Goal: Task Accomplishment & Management: Use online tool/utility

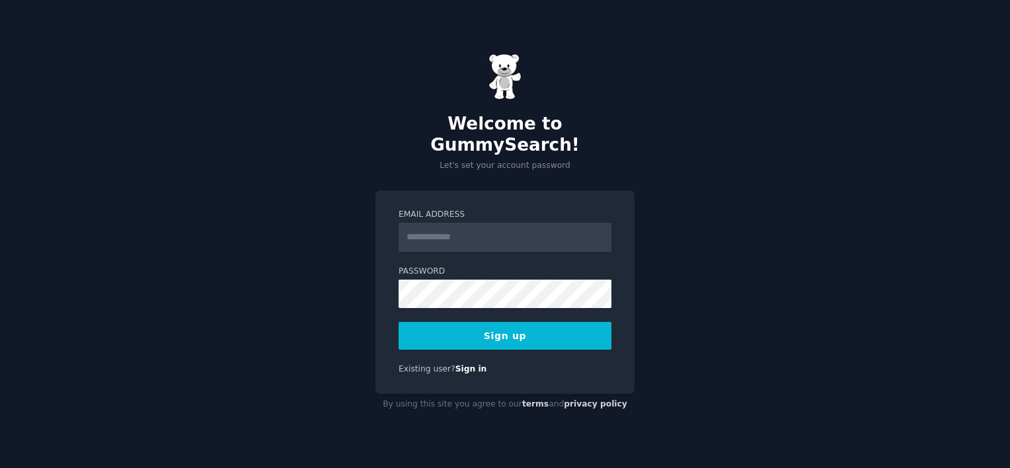
click at [424, 226] on input "Email Address" at bounding box center [505, 237] width 213 height 29
type input "**********"
click at [481, 324] on button "Sign up" at bounding box center [505, 336] width 213 height 28
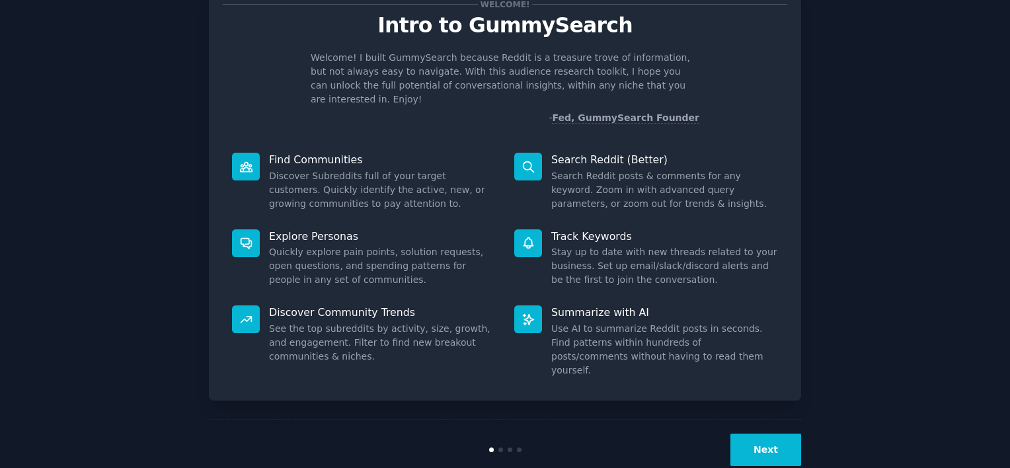
scroll to position [49, 0]
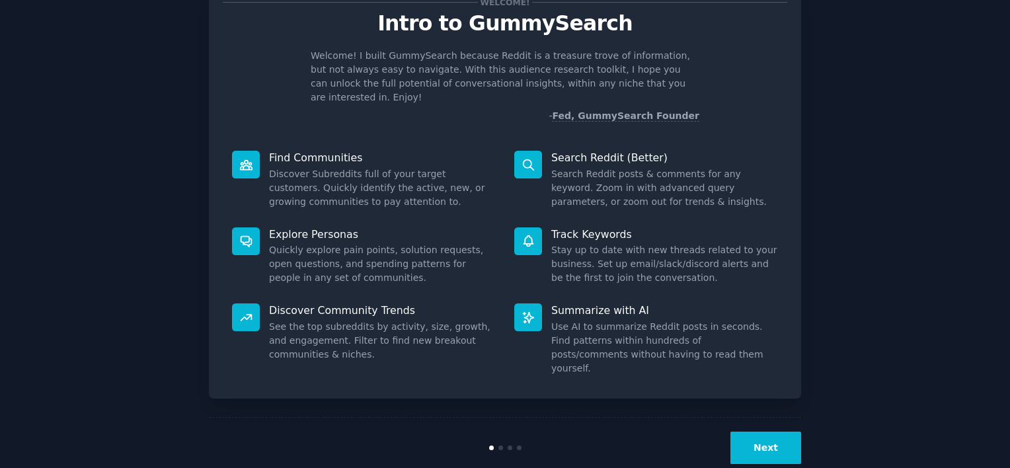
click at [773, 432] on button "Next" at bounding box center [766, 448] width 71 height 32
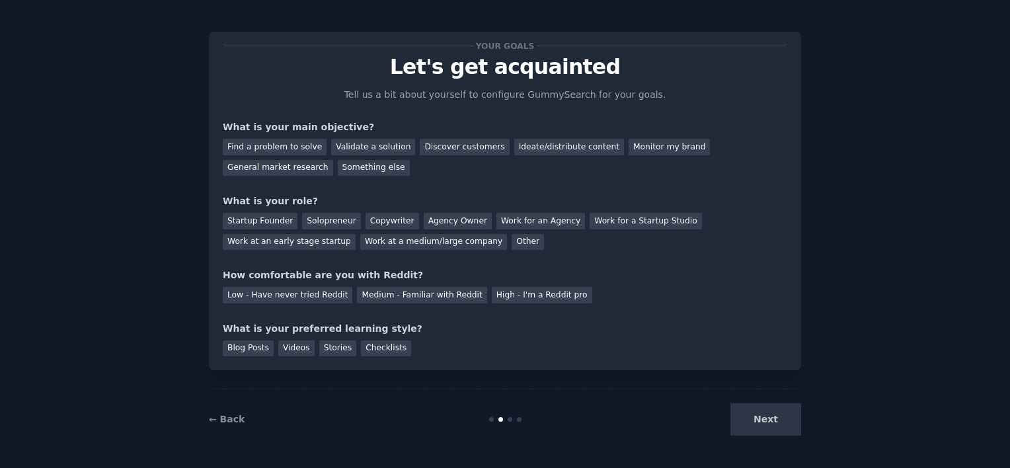
click at [772, 426] on div "Next" at bounding box center [703, 419] width 198 height 32
click at [767, 420] on div "Next" at bounding box center [703, 419] width 198 height 32
click at [290, 147] on div "Find a problem to solve" at bounding box center [275, 147] width 104 height 17
click at [444, 150] on div "Discover customers" at bounding box center [464, 147] width 89 height 17
click at [525, 143] on div "Ideate/distribute content" at bounding box center [569, 147] width 110 height 17
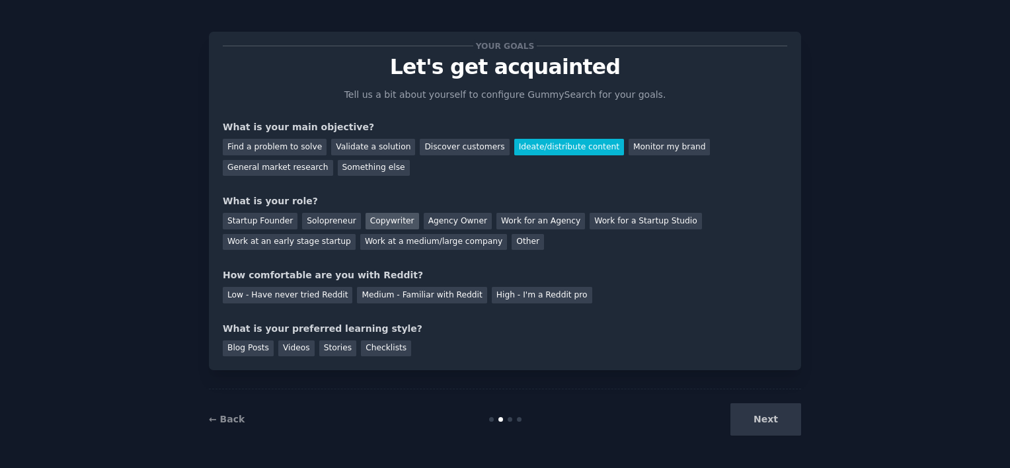
click at [376, 220] on div "Copywriter" at bounding box center [393, 221] width 54 height 17
click at [302, 295] on div "Low - Have never tried Reddit" at bounding box center [288, 295] width 130 height 17
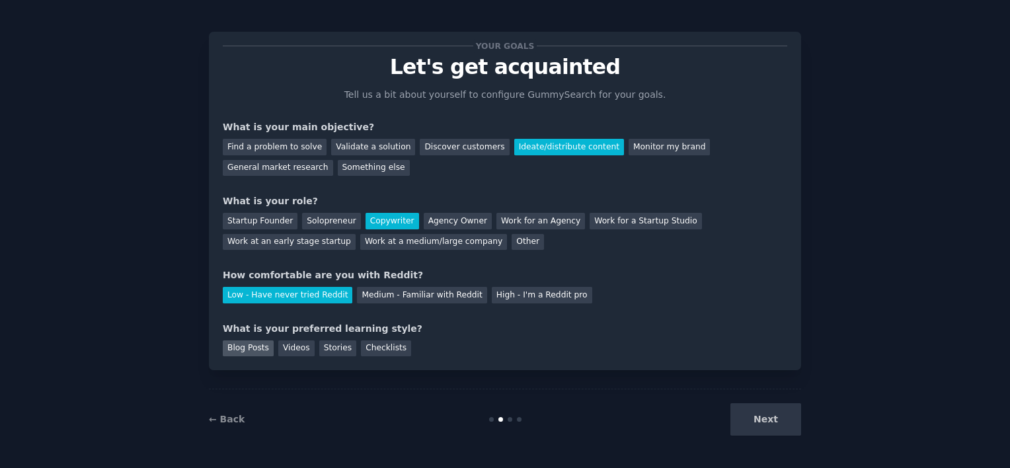
click at [241, 348] on div "Blog Posts" at bounding box center [248, 349] width 51 height 17
click at [762, 413] on button "Next" at bounding box center [766, 419] width 71 height 32
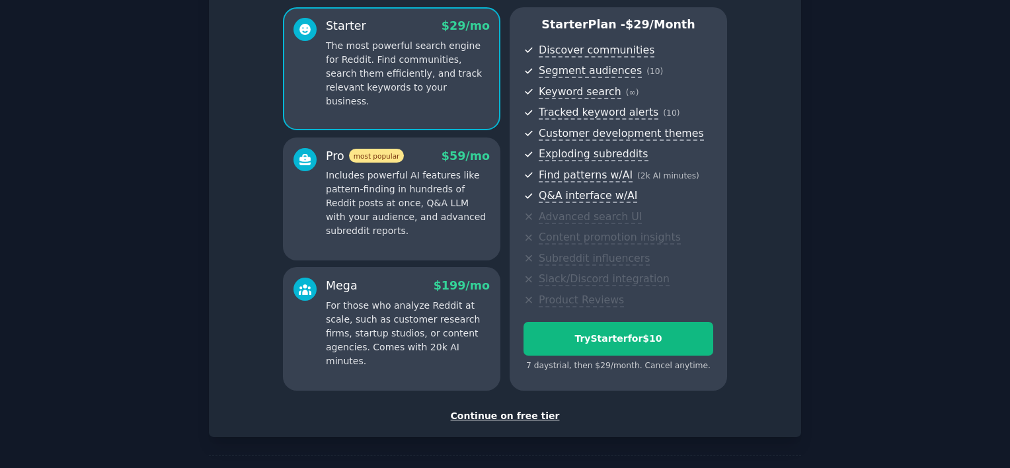
scroll to position [159, 0]
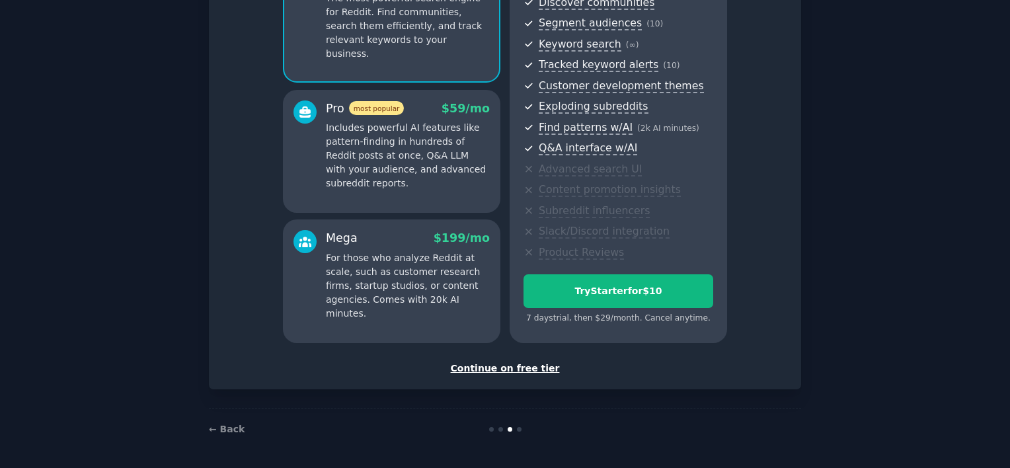
click at [494, 366] on div "Continue on free tier" at bounding box center [505, 369] width 565 height 14
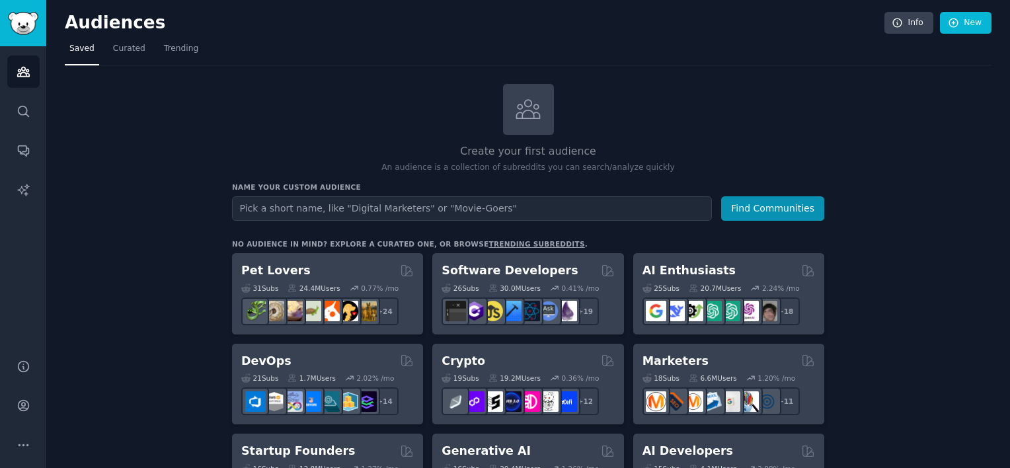
click at [256, 206] on input "text" at bounding box center [472, 208] width 480 height 24
type input "decoration home"
click at [721, 196] on button "Find Communities" at bounding box center [772, 208] width 103 height 24
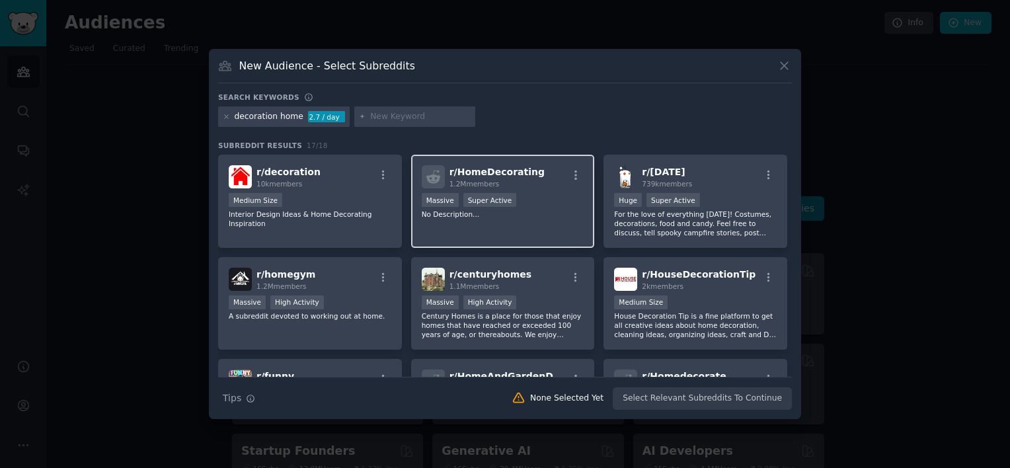
click at [492, 177] on span "r/ HomeDecorating" at bounding box center [497, 172] width 95 height 11
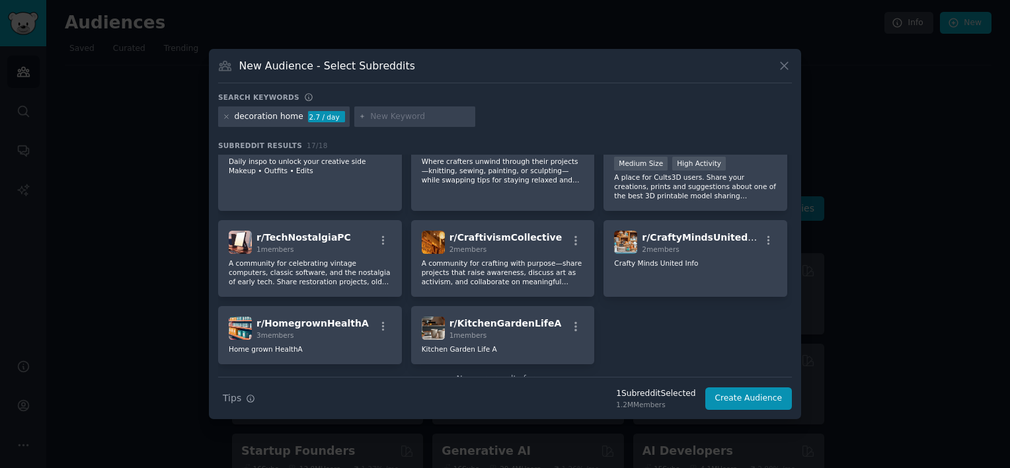
scroll to position [362, 0]
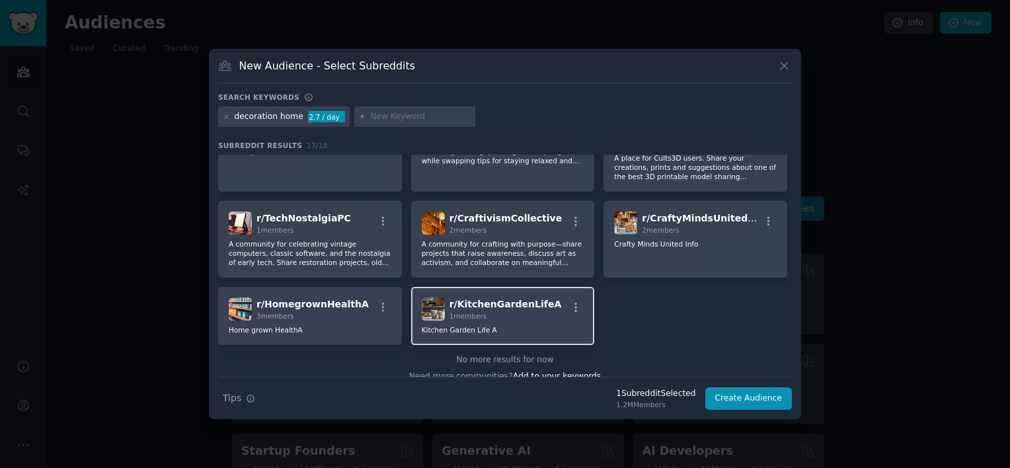
click at [487, 305] on span "r/ KitchenGardenLifeA" at bounding box center [506, 304] width 112 height 11
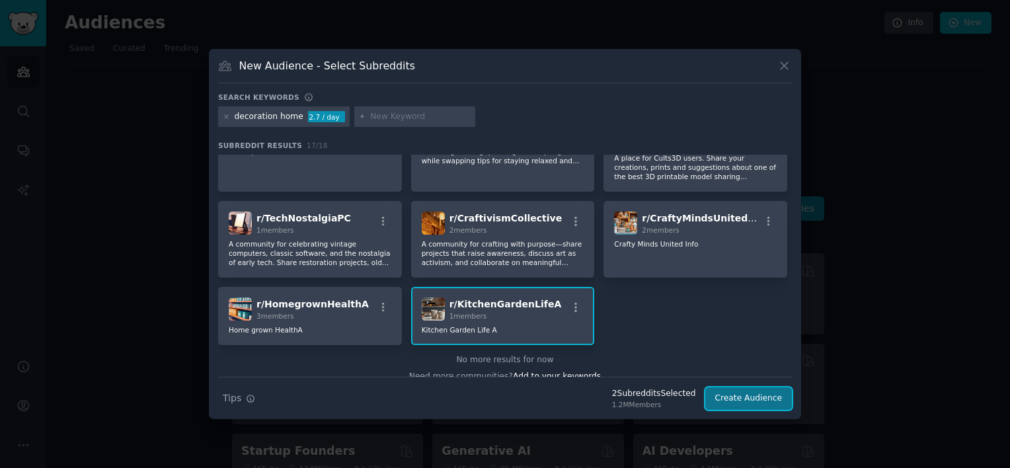
click at [751, 401] on button "Create Audience" at bounding box center [749, 398] width 87 height 22
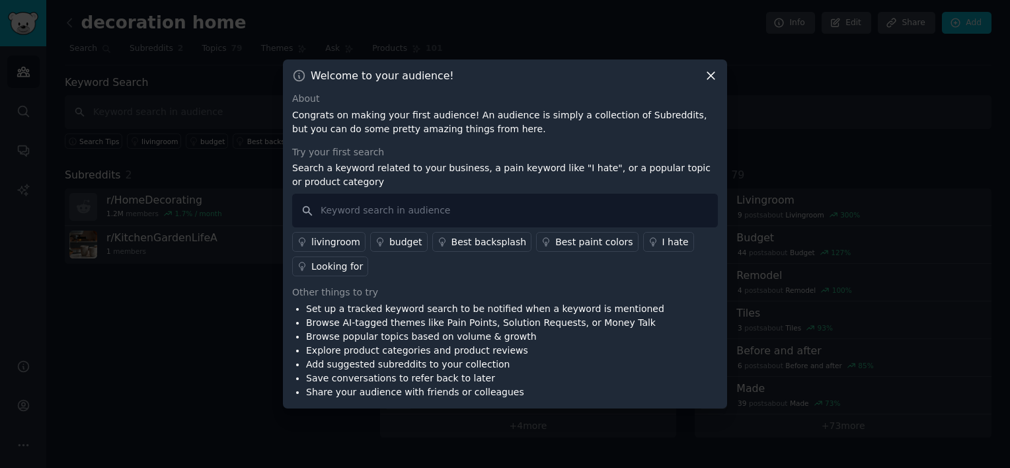
click at [461, 238] on div "Best backsplash" at bounding box center [489, 242] width 75 height 14
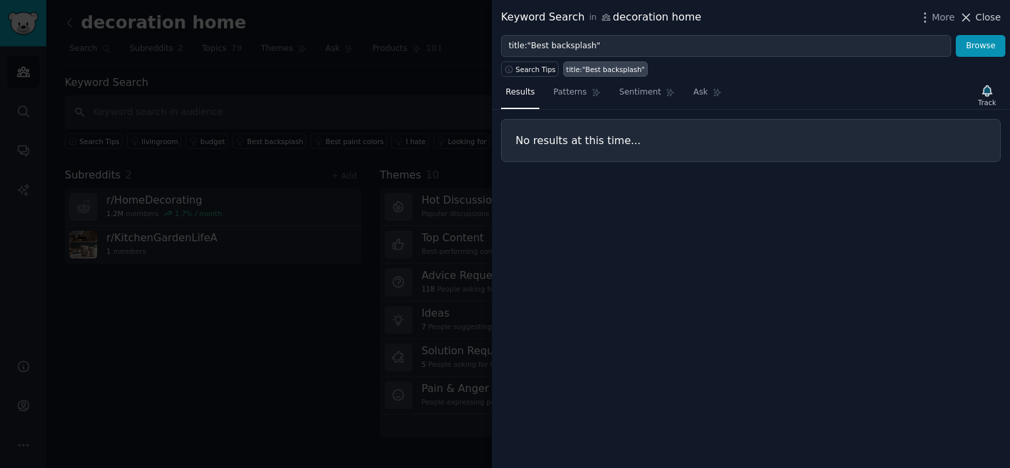
click at [966, 14] on icon at bounding box center [966, 17] width 7 height 7
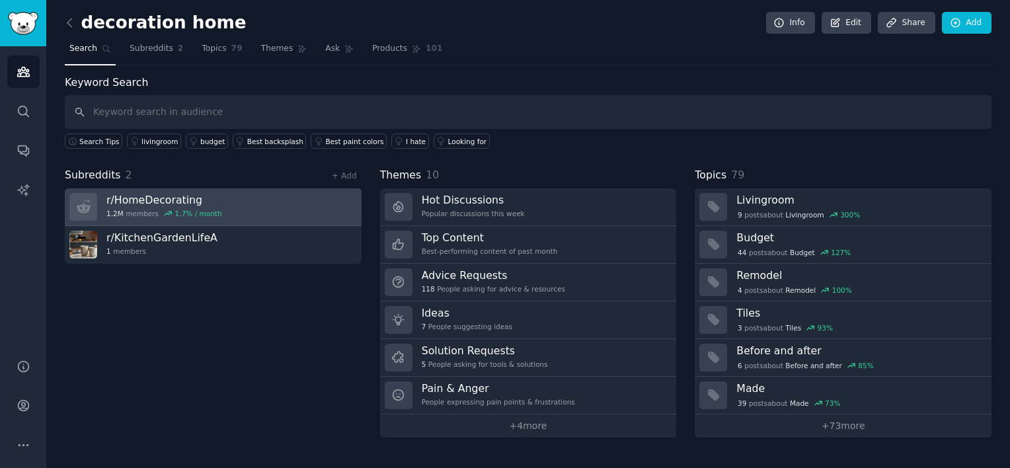
click at [207, 202] on h3 "r/ HomeDecorating" at bounding box center [164, 200] width 116 height 14
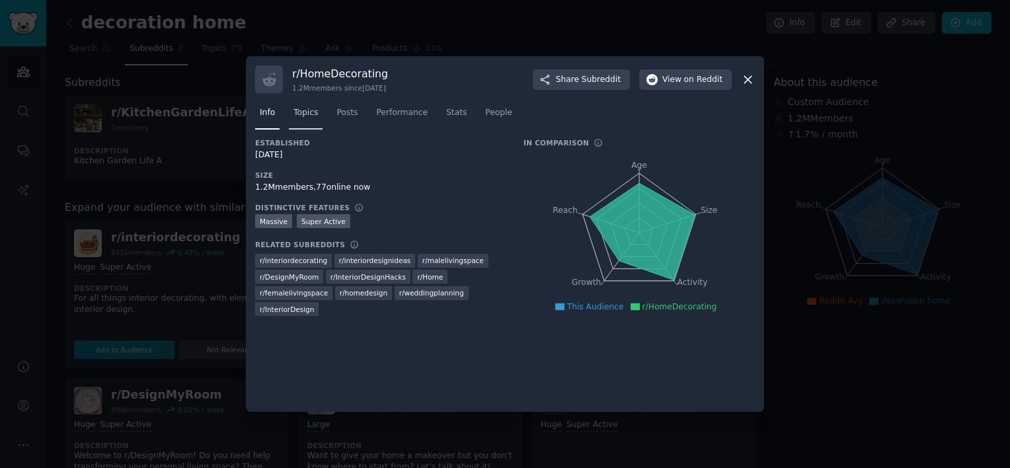
click at [299, 111] on span "Topics" at bounding box center [306, 113] width 24 height 12
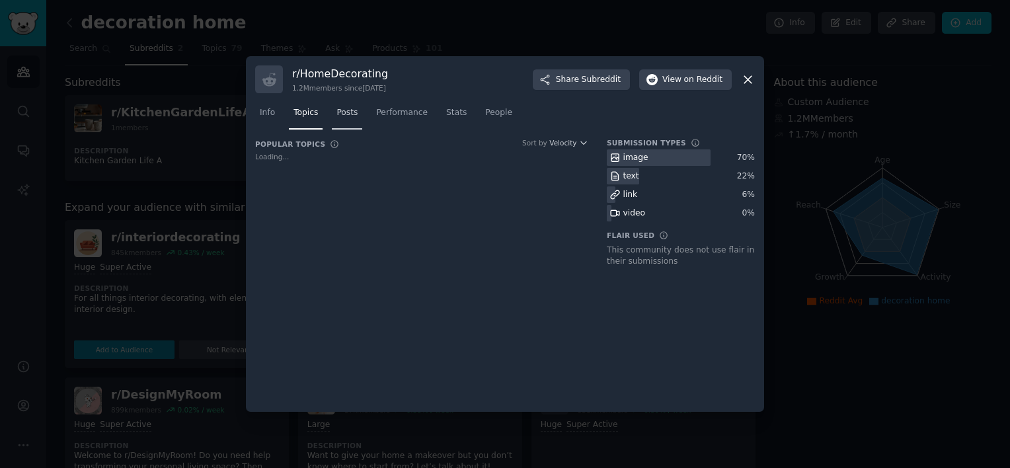
click at [346, 115] on span "Posts" at bounding box center [347, 113] width 21 height 12
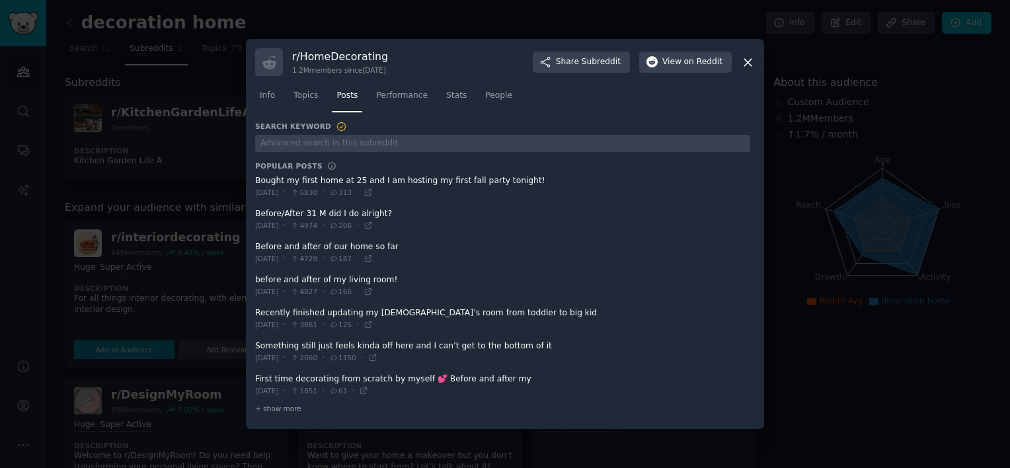
click at [746, 60] on icon at bounding box center [748, 63] width 14 height 14
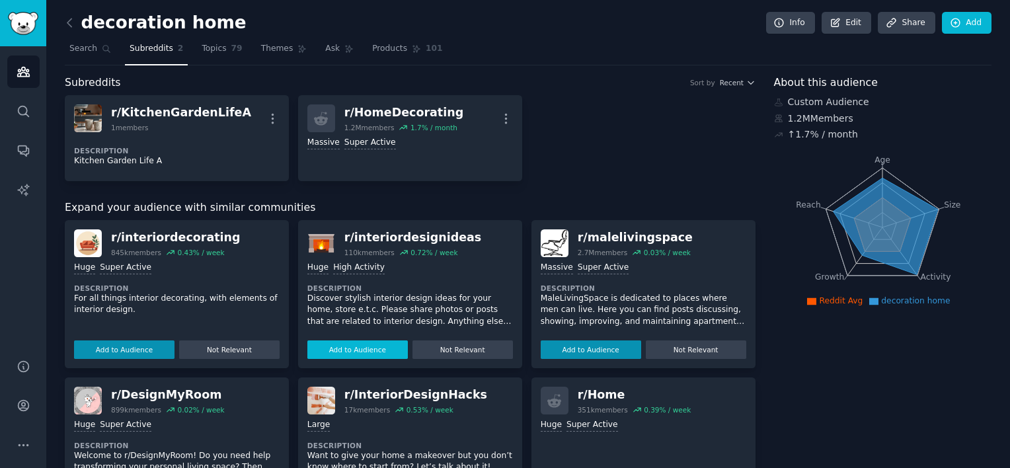
click at [362, 344] on button "Add to Audience" at bounding box center [357, 350] width 101 height 19
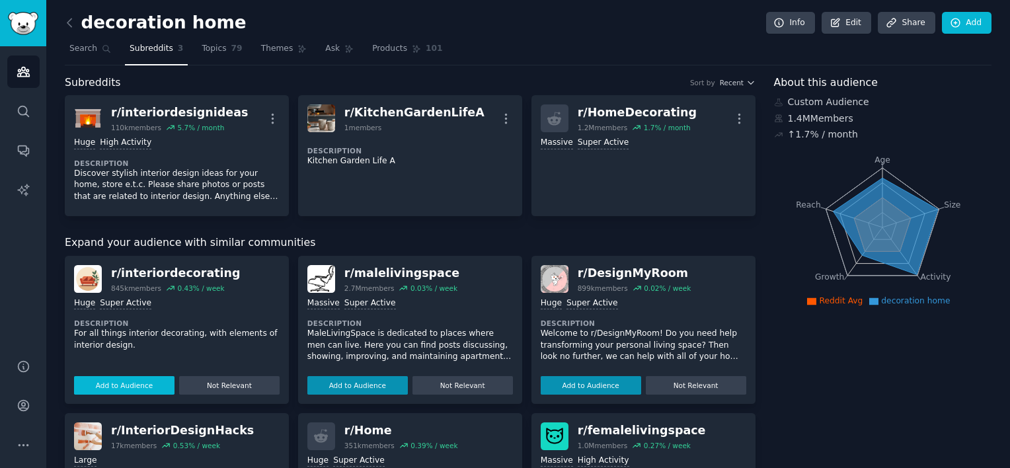
click at [135, 383] on button "Add to Audience" at bounding box center [124, 385] width 101 height 19
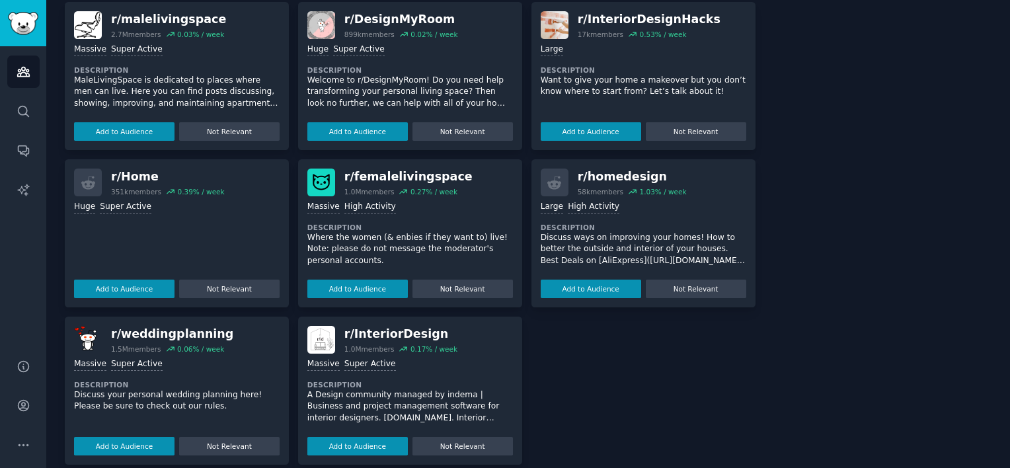
scroll to position [331, 0]
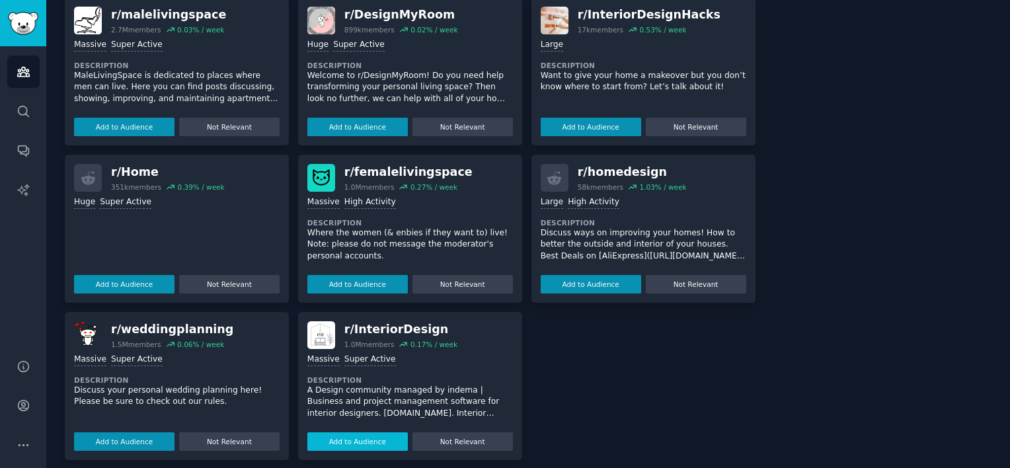
click at [378, 439] on button "Add to Audience" at bounding box center [357, 441] width 101 height 19
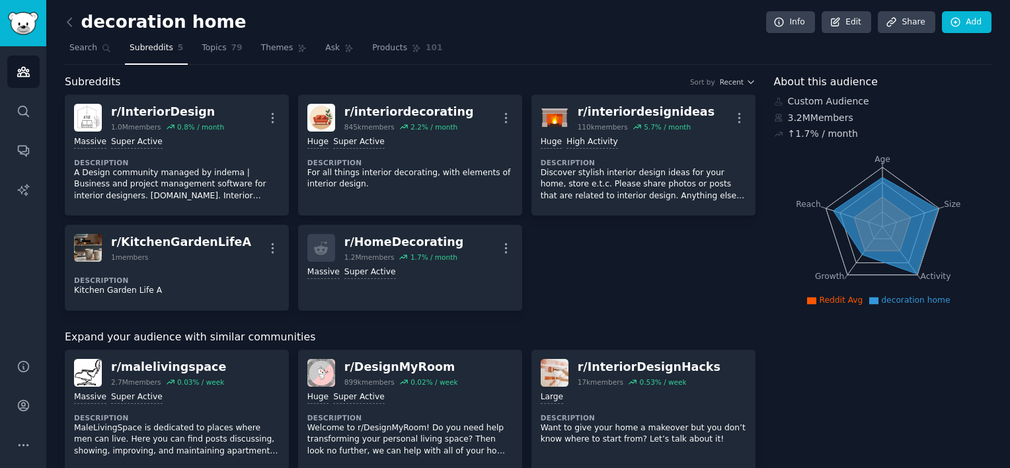
scroll to position [0, 0]
click at [204, 48] on span "Topics" at bounding box center [214, 49] width 24 height 12
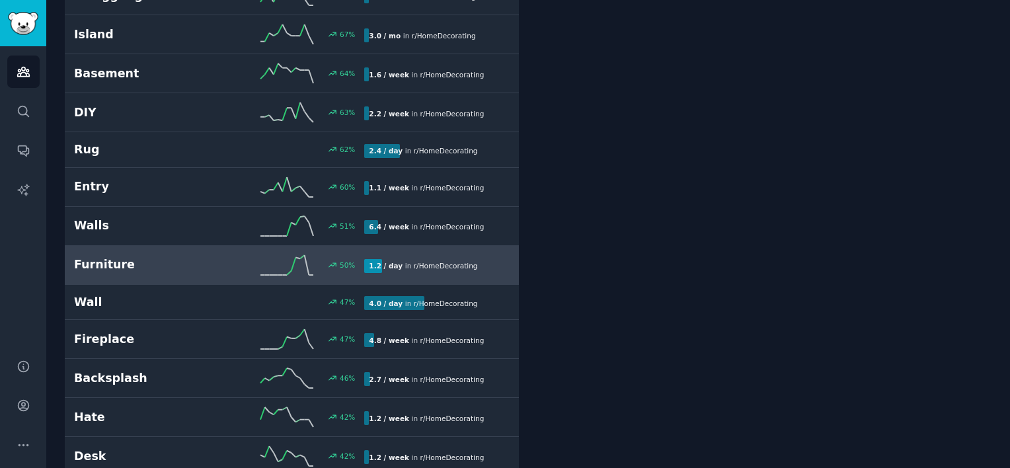
scroll to position [397, 0]
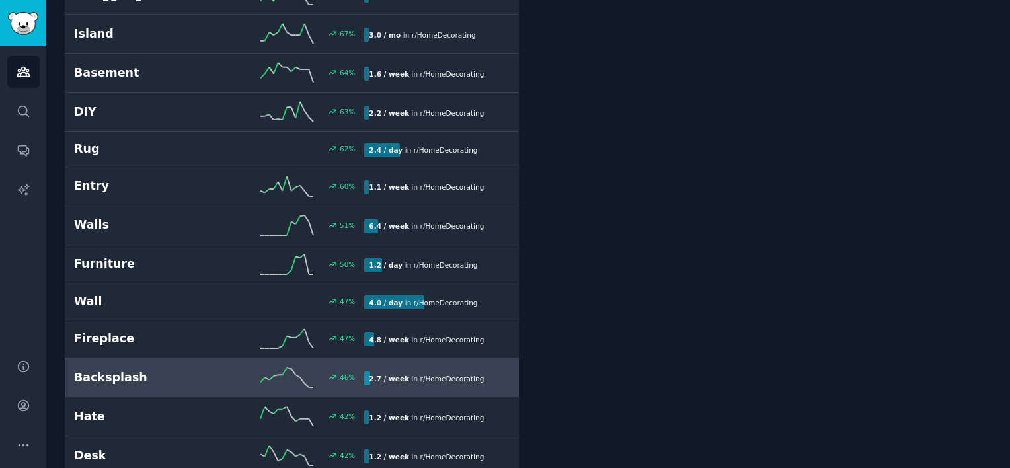
click at [111, 378] on h2 "Backsplash" at bounding box center [146, 378] width 145 height 17
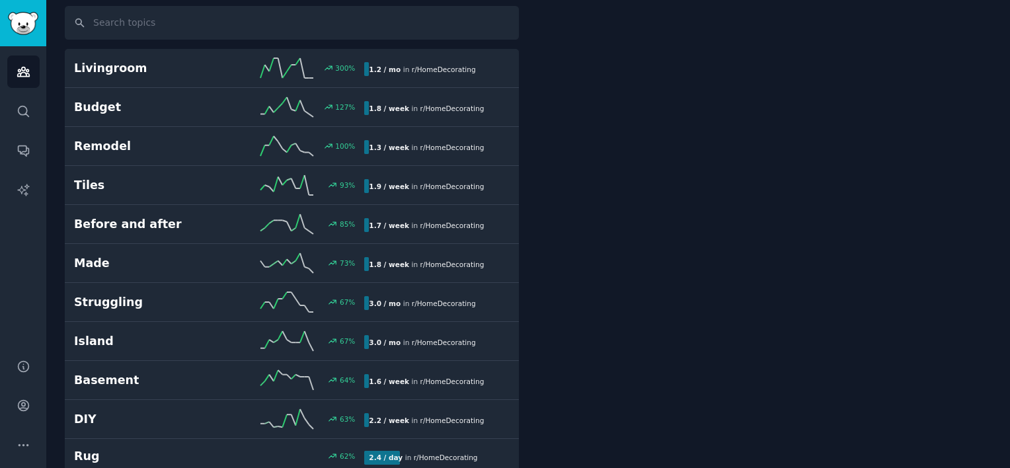
scroll to position [73, 0]
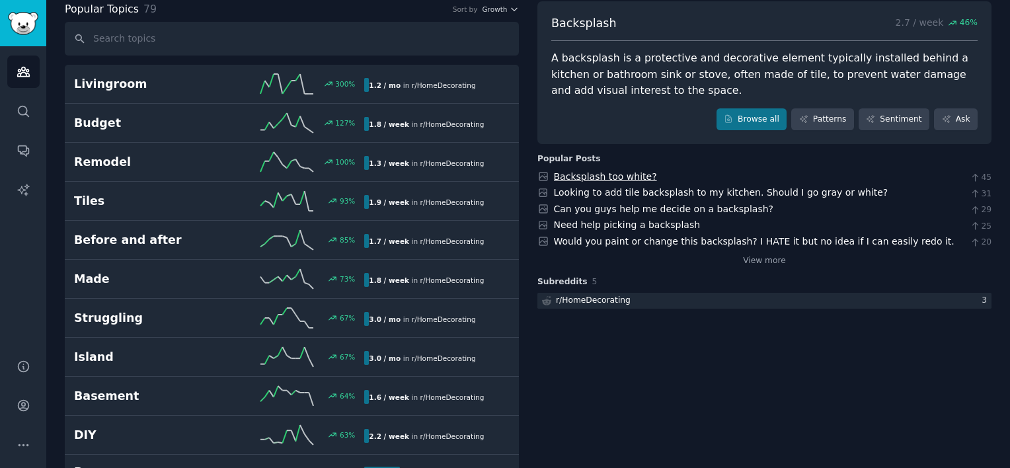
click at [608, 172] on link "Backsplash too white?" at bounding box center [605, 176] width 103 height 11
click at [659, 190] on link "Looking to add tile backsplash to my kitchen. Should I go gray or white?" at bounding box center [721, 192] width 335 height 11
